Goal: Find specific page/section: Find specific page/section

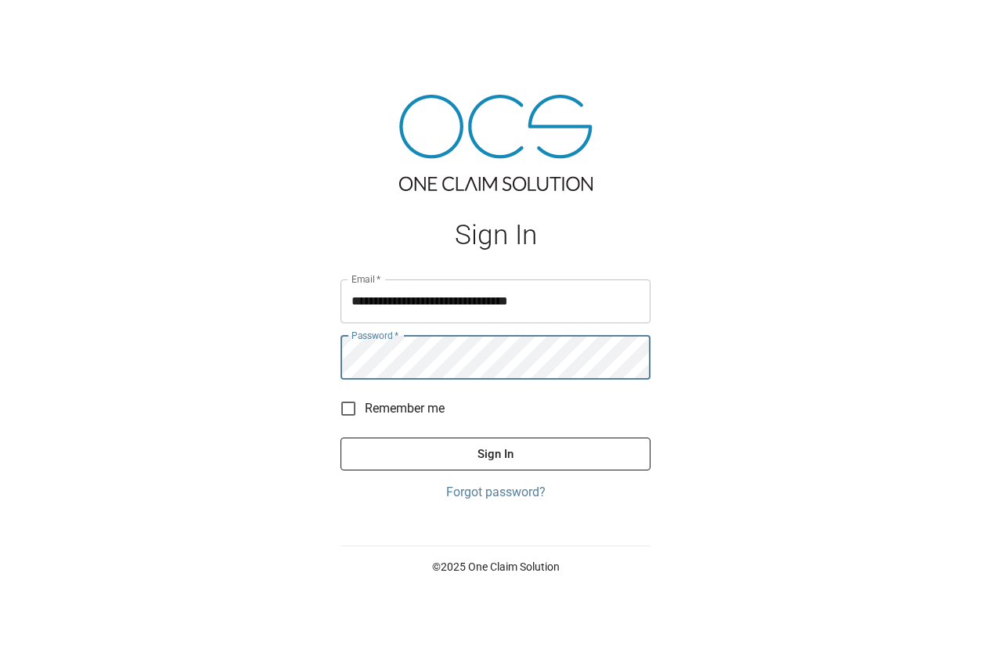
click at [340, 438] on button "Sign In" at bounding box center [495, 454] width 310 height 33
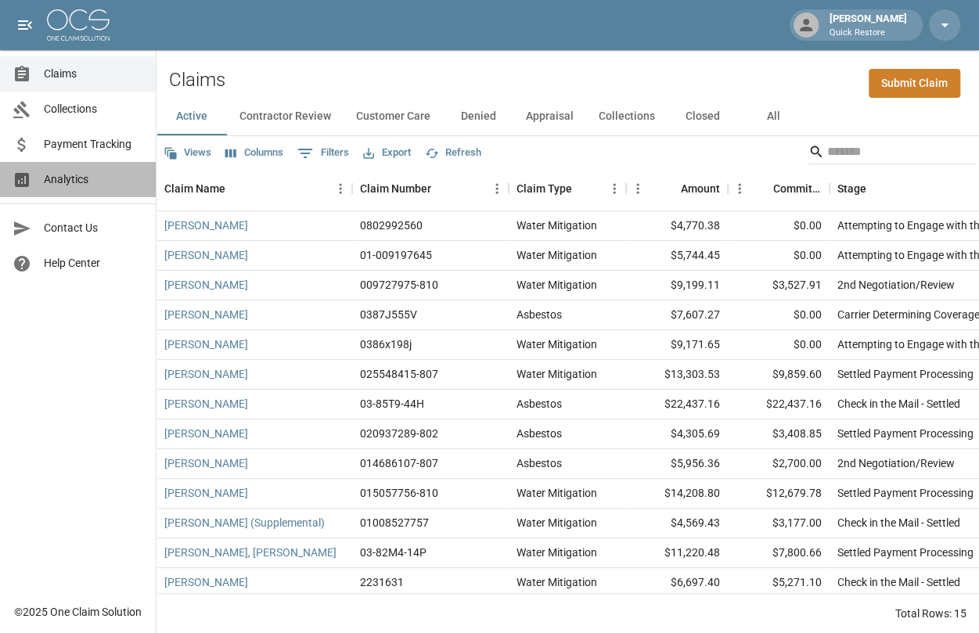
click at [94, 182] on span "Analytics" at bounding box center [93, 179] width 99 height 16
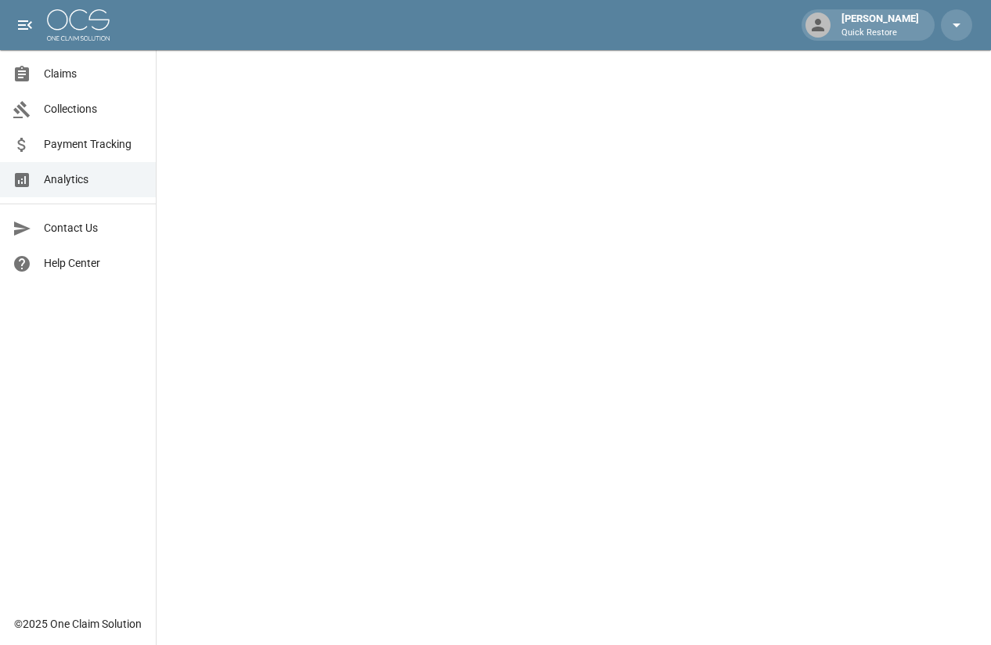
click at [74, 73] on span "Claims" at bounding box center [93, 74] width 99 height 16
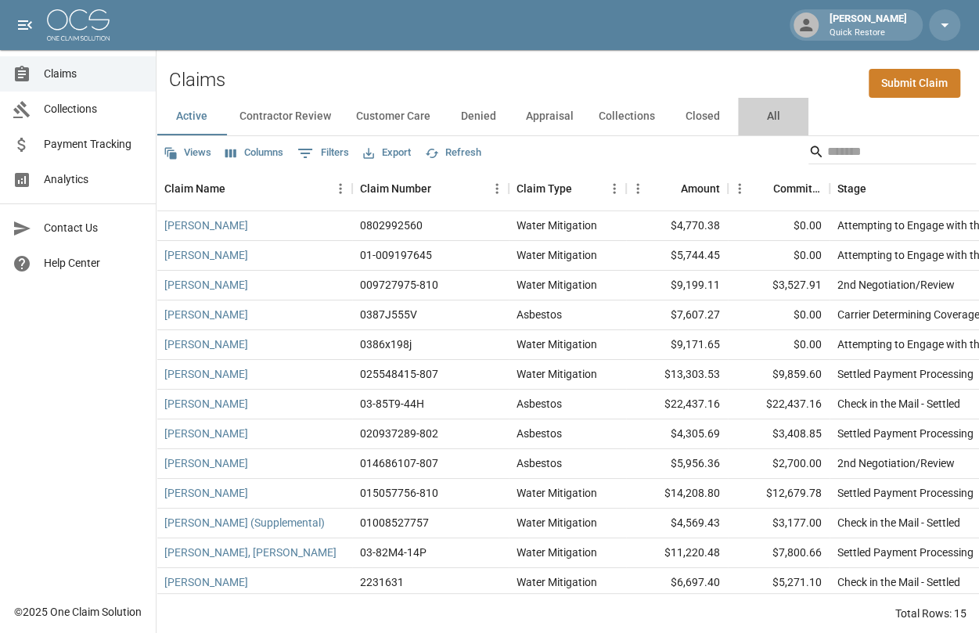
drag, startPoint x: 776, startPoint y: 118, endPoint x: 828, endPoint y: 142, distance: 56.7
click at [776, 120] on button "All" at bounding box center [773, 117] width 70 height 38
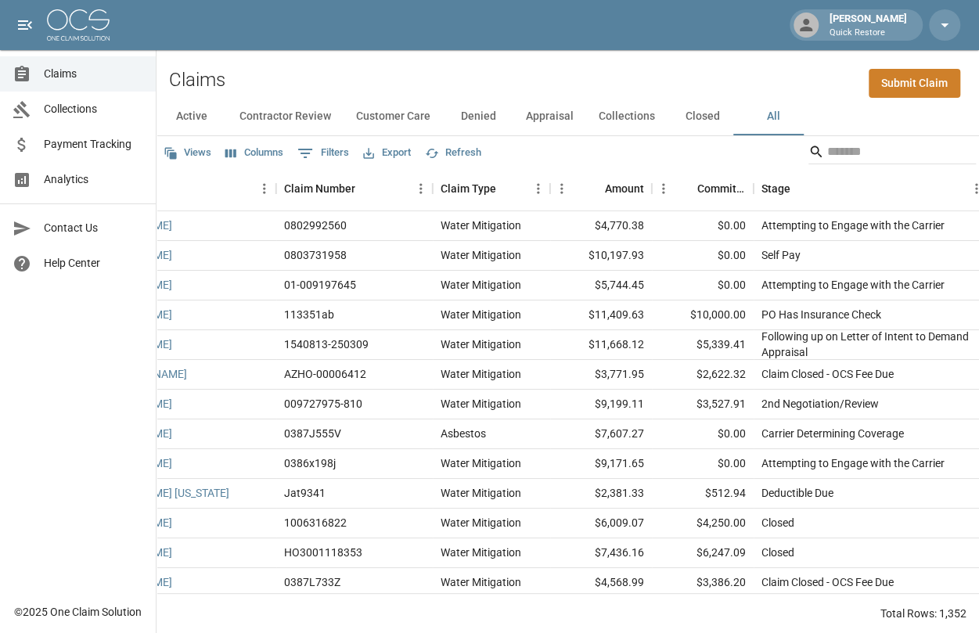
scroll to position [0, 196]
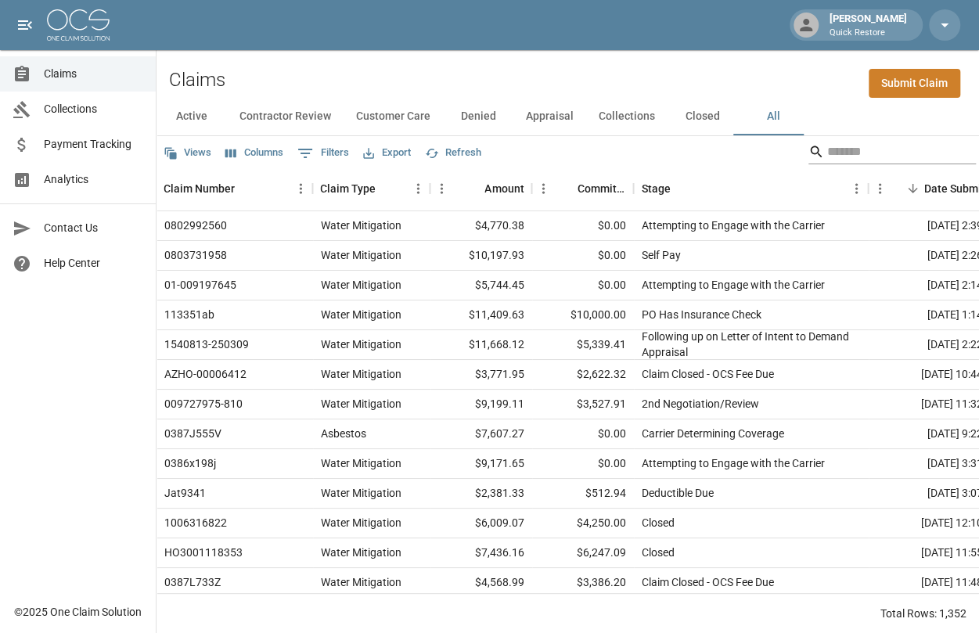
click at [845, 152] on input "Search" at bounding box center [889, 151] width 125 height 25
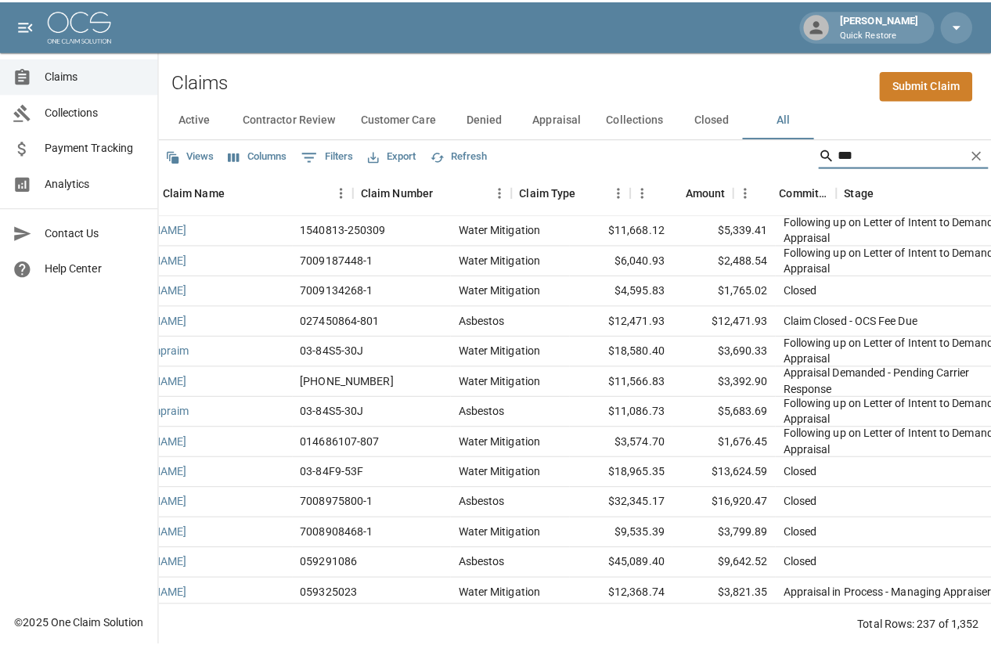
scroll to position [0, 0]
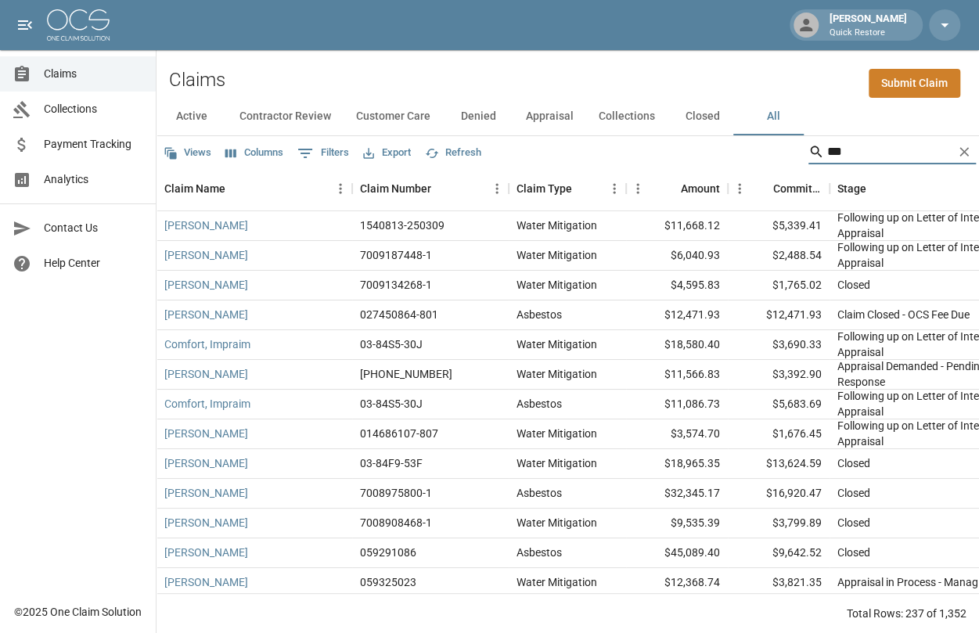
type input "***"
click at [79, 173] on span "Analytics" at bounding box center [93, 179] width 99 height 16
